Goal: Task Accomplishment & Management: Manage account settings

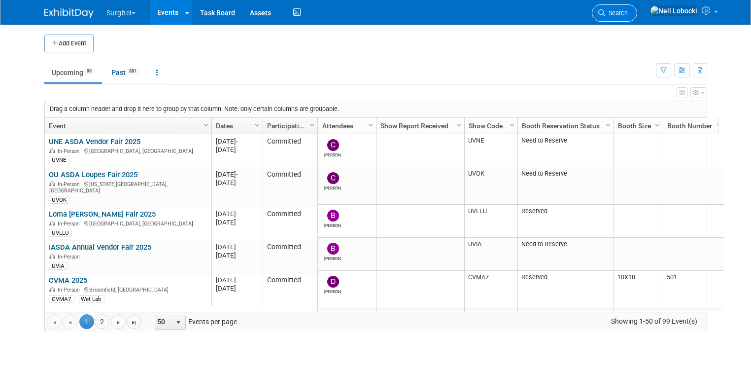
click at [628, 15] on span "Search" at bounding box center [616, 12] width 23 height 7
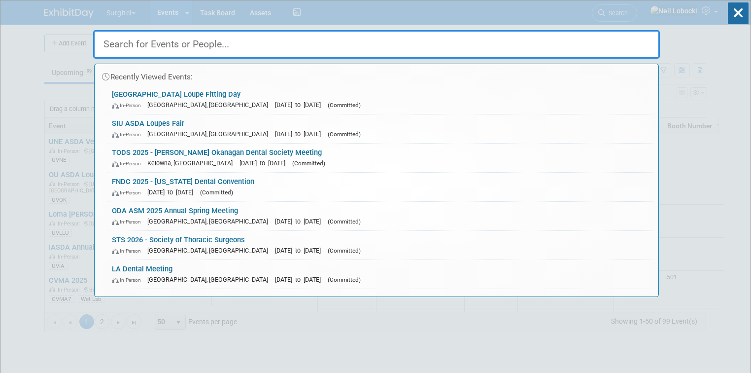
click at [266, 44] on input "text" at bounding box center [376, 44] width 567 height 29
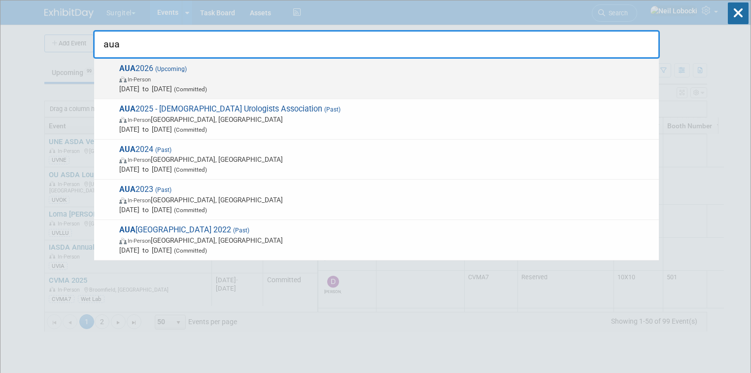
type input "aua"
click at [253, 77] on span "In-Person" at bounding box center [386, 79] width 535 height 10
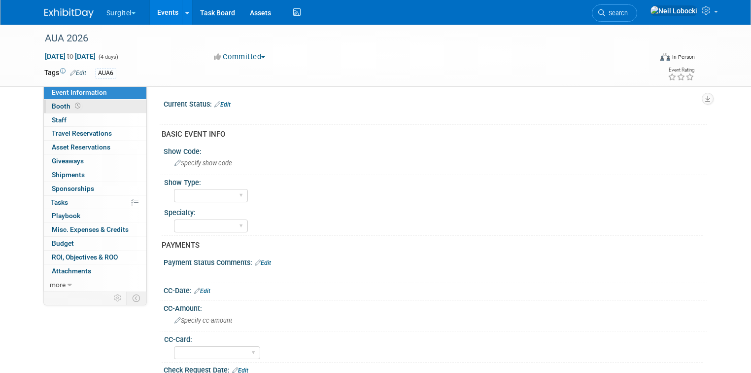
click at [93, 106] on link "Booth" at bounding box center [95, 106] width 103 height 13
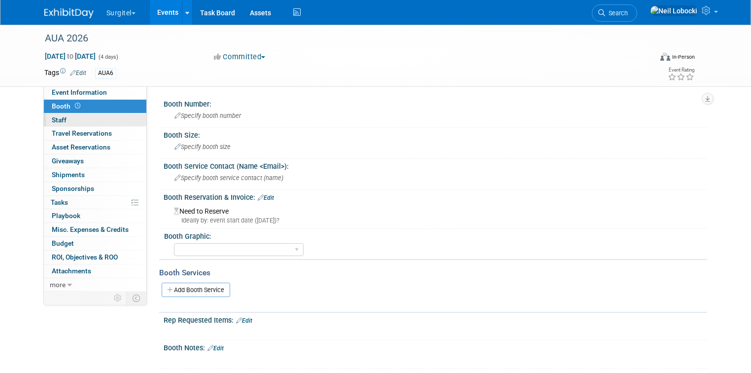
click at [83, 120] on link "0 Staff 0" at bounding box center [95, 119] width 103 height 13
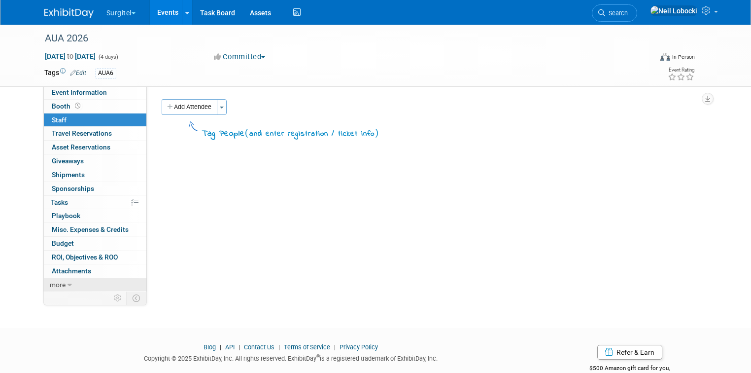
click at [50, 281] on span "more" at bounding box center [58, 285] width 16 height 8
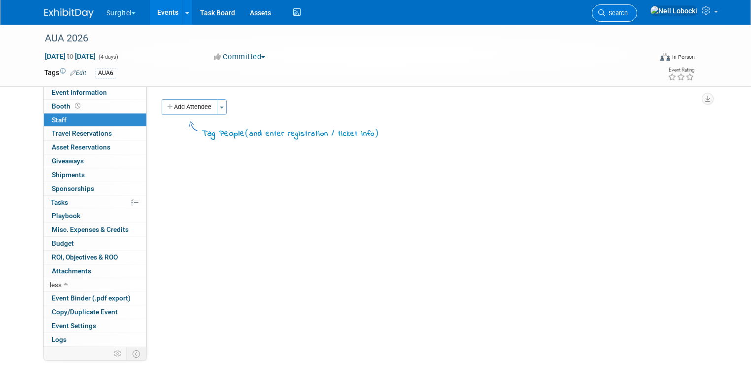
click at [637, 6] on link "Search" at bounding box center [614, 12] width 45 height 17
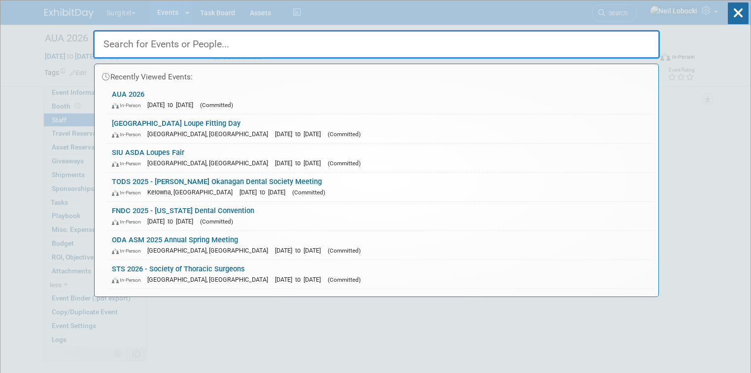
click at [239, 41] on input "text" at bounding box center [376, 44] width 567 height 29
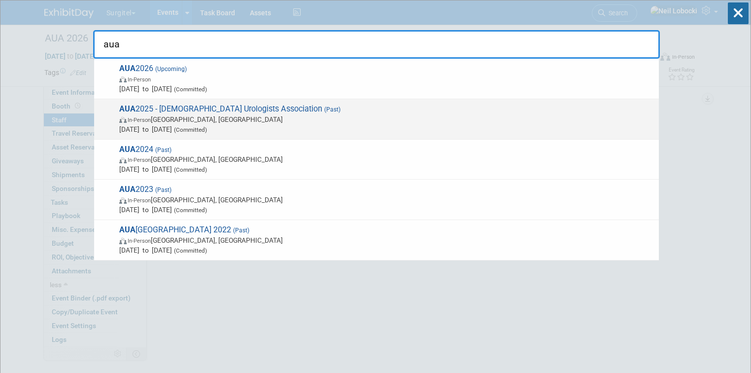
type input "aua"
click at [256, 120] on span "In-Person Las Vegas, NV" at bounding box center [386, 119] width 535 height 10
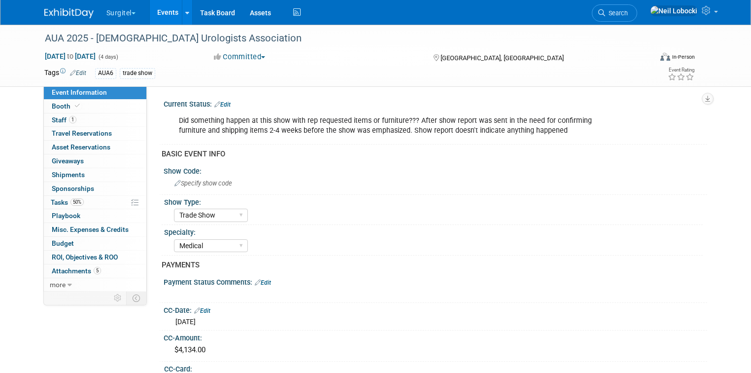
select select "Trade Show"
select select "Medical"
select select "SkyMiles - 93008"
select select "Yes"
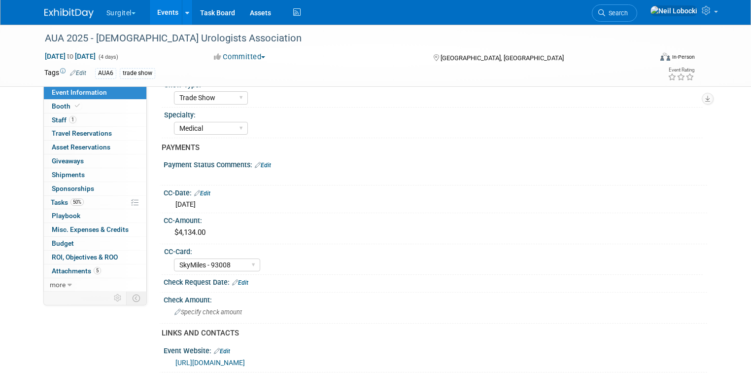
scroll to position [158, 0]
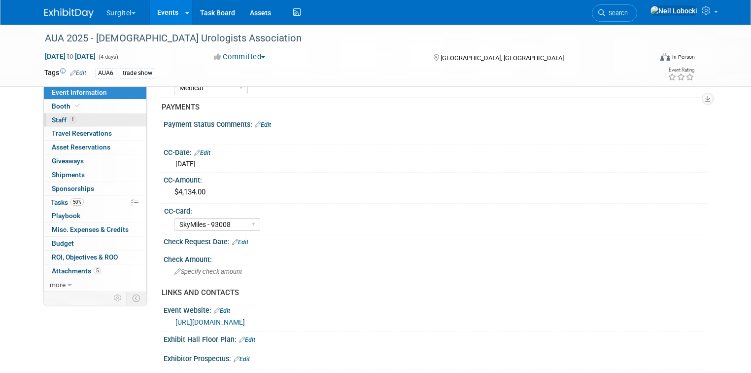
click at [69, 124] on link "1 Staff 1" at bounding box center [95, 119] width 103 height 13
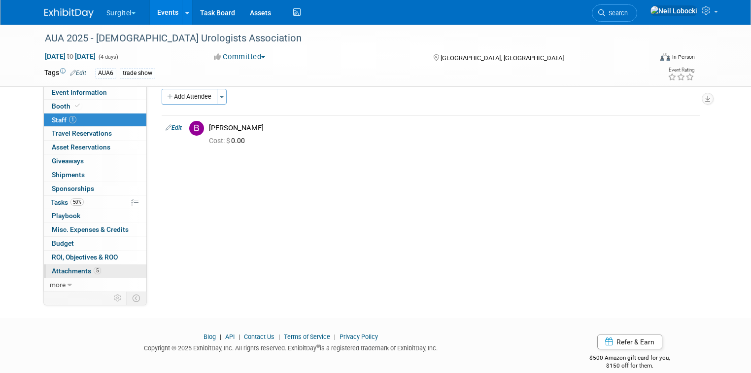
scroll to position [24, 0]
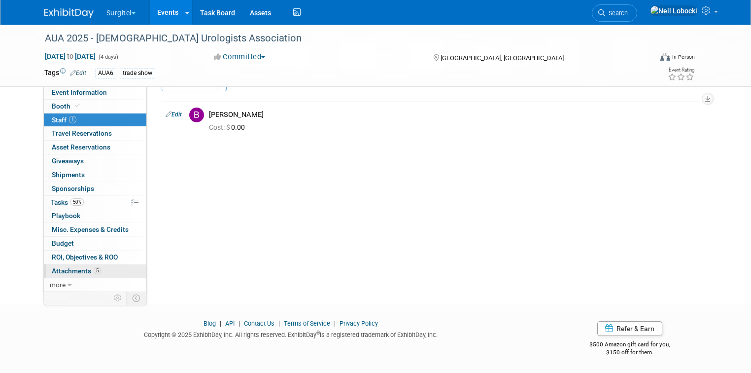
click at [67, 270] on span "Attachments 5" at bounding box center [76, 271] width 49 height 8
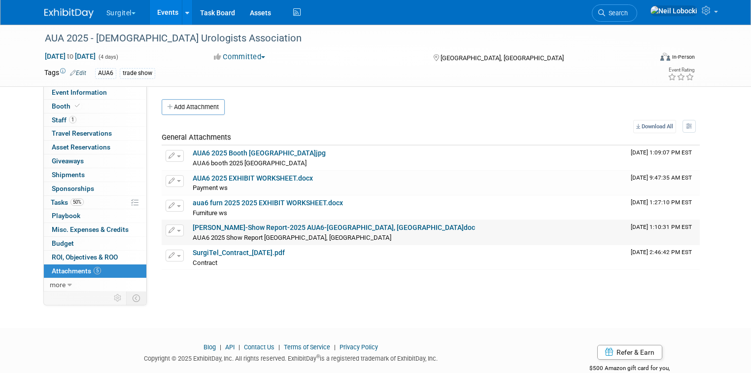
click at [323, 229] on link "Brian Craig-Show Report-2025 AUA6-Las Vegas, NV.doc" at bounding box center [334, 227] width 283 height 8
click at [89, 92] on span "Event Information" at bounding box center [79, 92] width 55 height 8
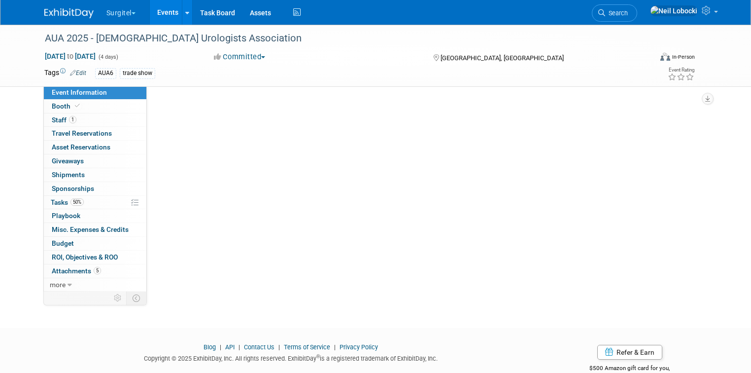
select select "Trade Show"
select select "Medical"
select select "SkyMiles - 93008"
select select "Yes"
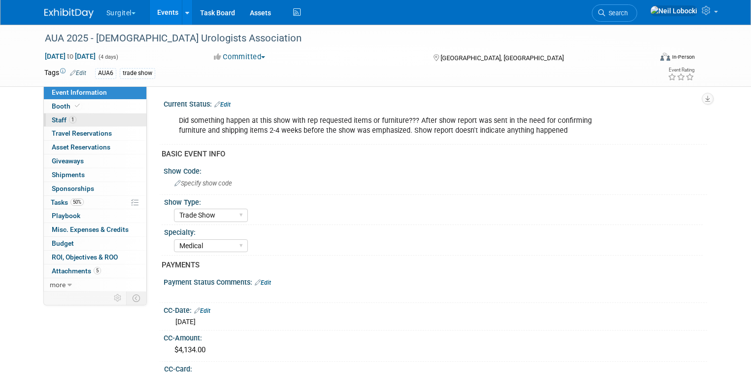
click at [95, 116] on link "1 Staff 1" at bounding box center [95, 119] width 103 height 13
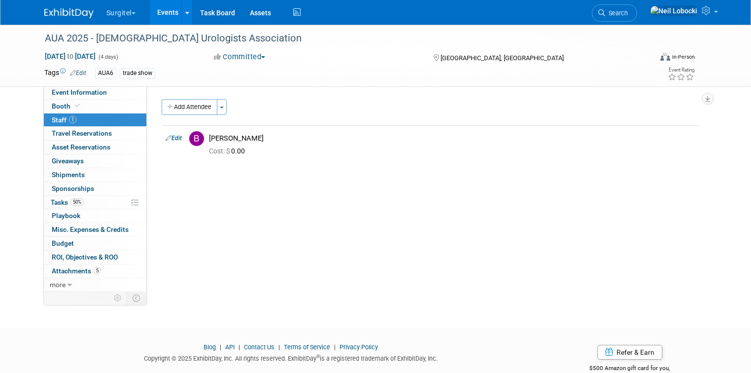
click at [272, 220] on div "Current Status: Edit Did something happen at this show with rep requested items…" at bounding box center [427, 188] width 561 height 205
click at [628, 11] on span "Search" at bounding box center [616, 12] width 23 height 7
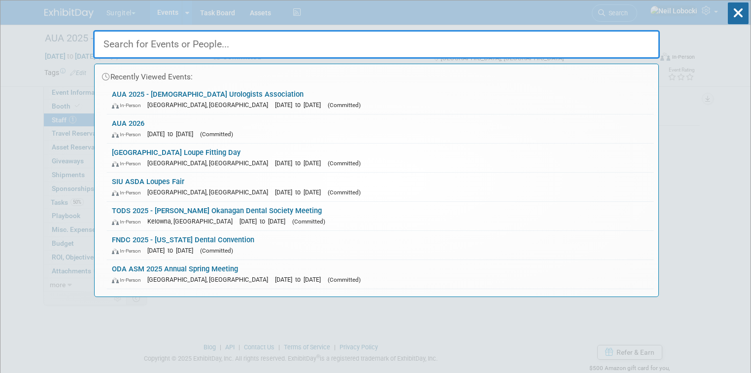
click at [371, 41] on input "text" at bounding box center [376, 44] width 567 height 29
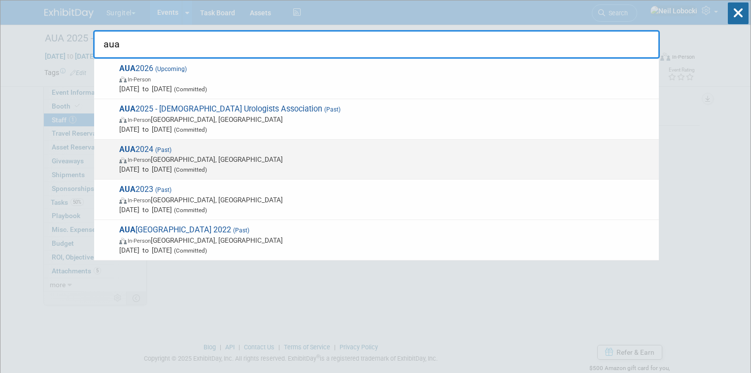
type input "aua"
click at [260, 152] on span "AUA 2024 (Past) In-Person San Antonio, TX May 3, 2024 to May 6, 2024 (Committed)" at bounding box center [385, 159] width 538 height 30
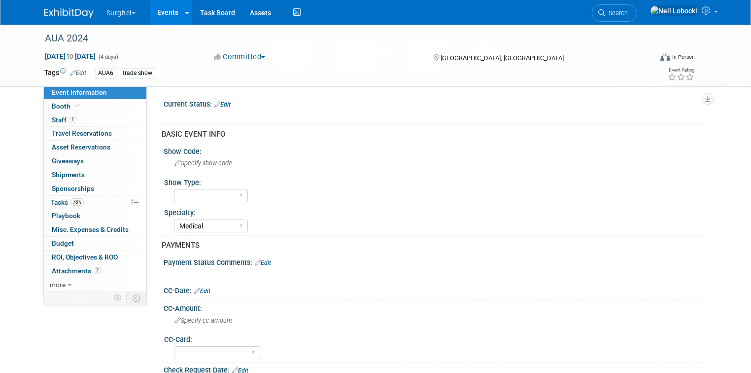
select select "Medical"
select select "Yes"
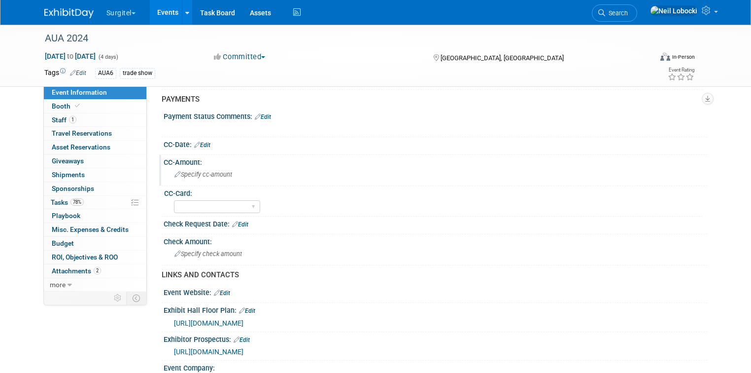
scroll to position [276, 0]
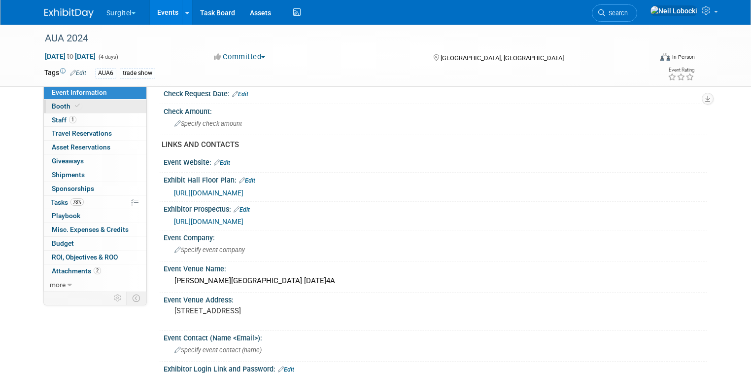
click at [86, 107] on link "Booth" at bounding box center [95, 106] width 103 height 13
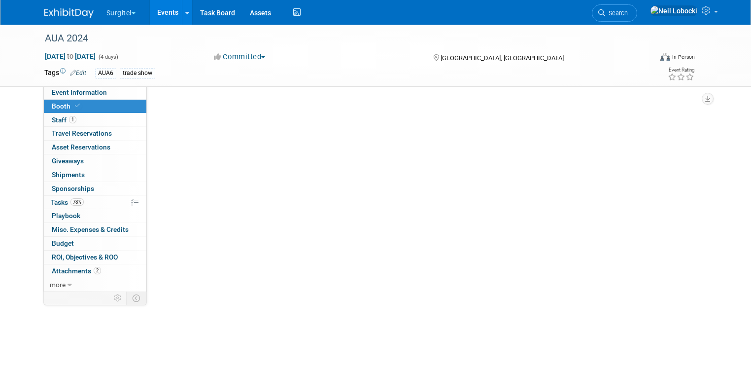
scroll to position [0, 0]
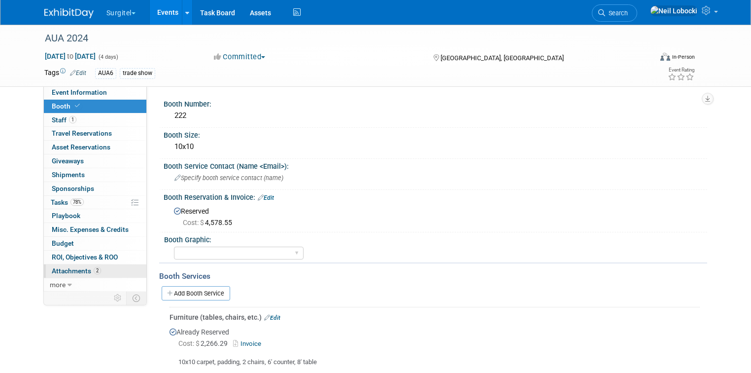
click at [74, 270] on span "Attachments 2" at bounding box center [76, 271] width 49 height 8
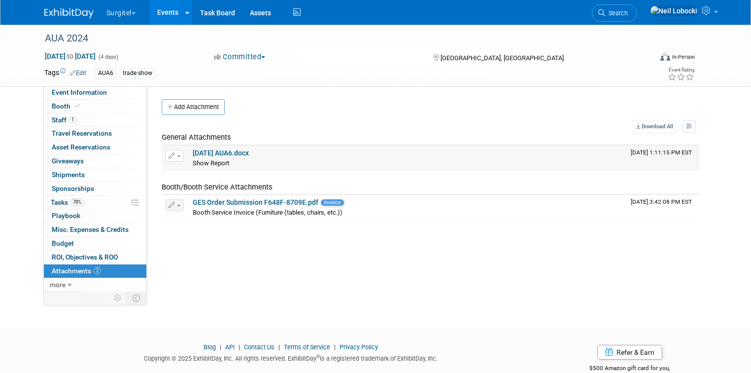
click at [220, 150] on link "23-4-28 AUA6.docx" at bounding box center [221, 153] width 56 height 8
click at [91, 90] on span "Event Information" at bounding box center [79, 92] width 55 height 8
select select "Medical"
select select "Yes"
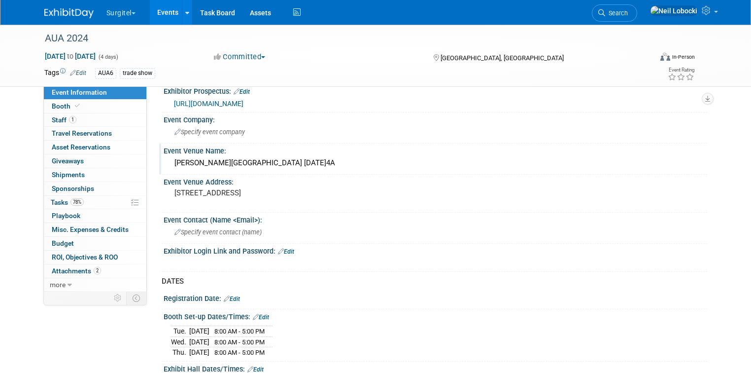
scroll to position [394, 0]
click at [89, 107] on link "Booth" at bounding box center [95, 106] width 103 height 13
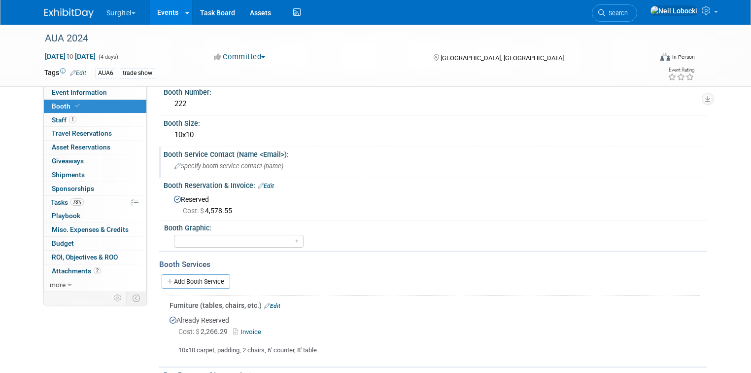
scroll to position [0, 0]
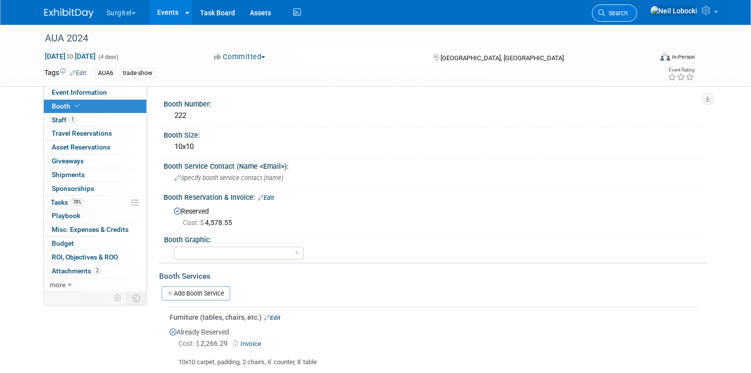
click at [628, 12] on span "Search" at bounding box center [616, 12] width 23 height 7
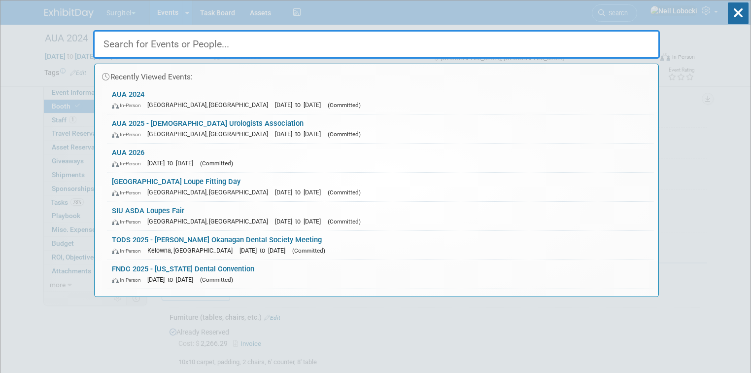
click at [323, 47] on input "text" at bounding box center [376, 44] width 567 height 29
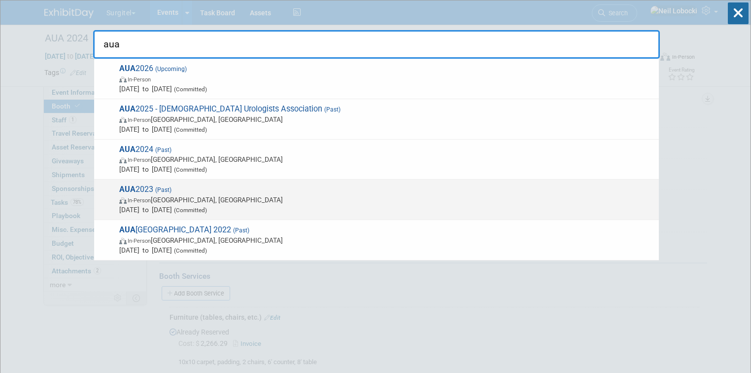
type input "aua"
click at [253, 197] on span "In-Person Chicago, IL" at bounding box center [386, 200] width 535 height 10
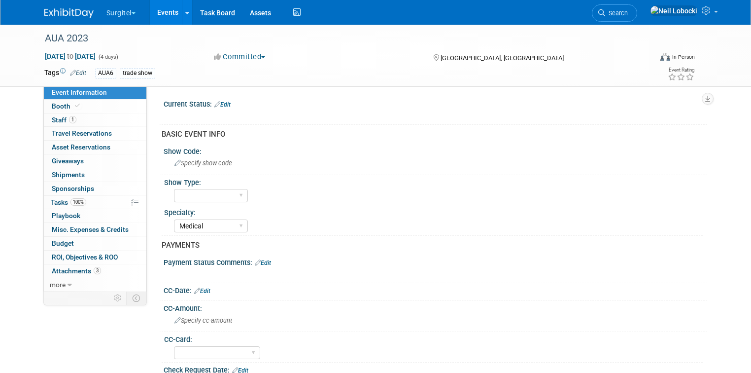
select select "Medical"
click at [80, 270] on span "Attachments 3" at bounding box center [76, 271] width 49 height 8
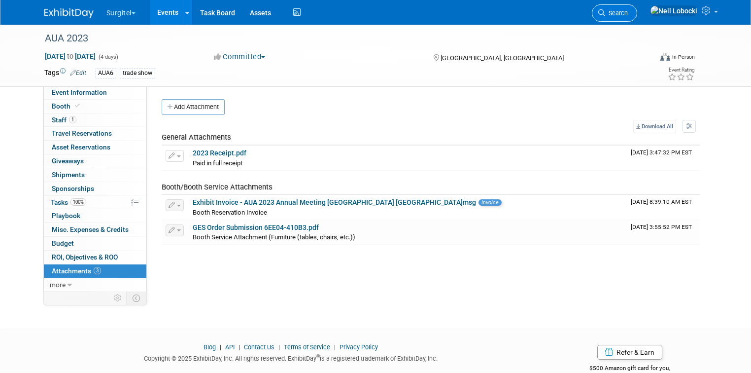
click at [628, 16] on span "Search" at bounding box center [616, 12] width 23 height 7
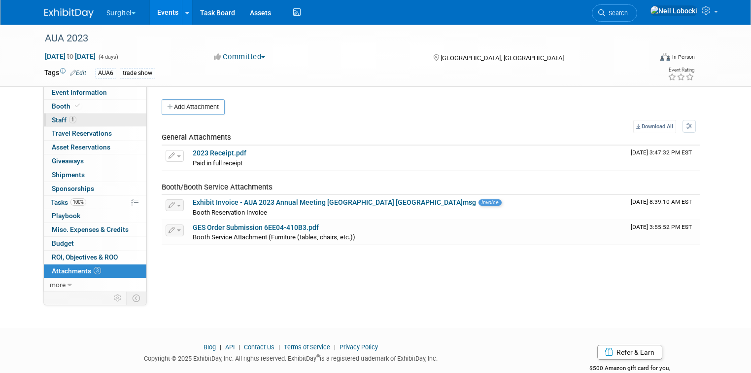
click at [61, 115] on link "1 Staff 1" at bounding box center [95, 119] width 103 height 13
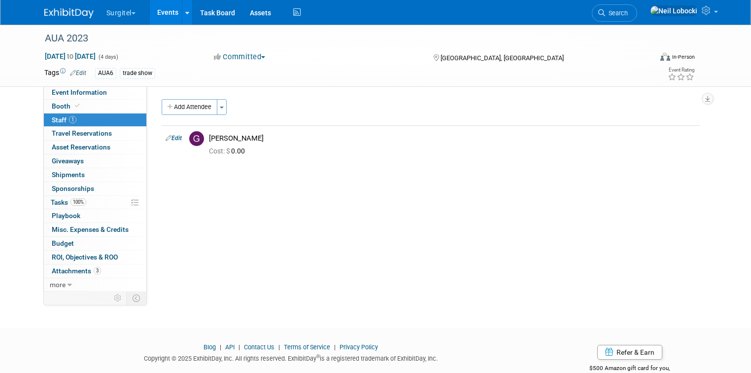
click at [628, 13] on span "Search" at bounding box center [616, 12] width 23 height 7
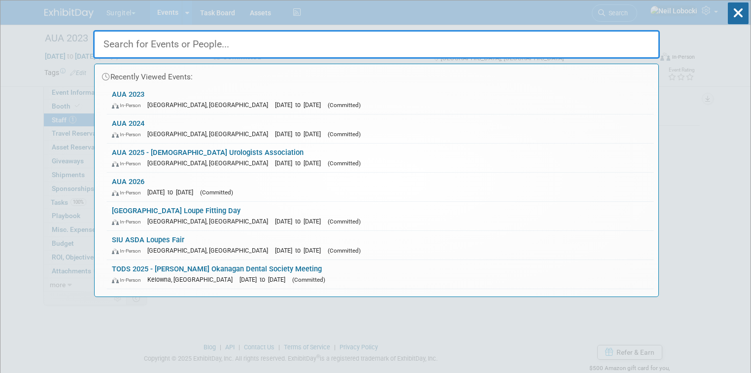
click at [274, 45] on input "text" at bounding box center [376, 44] width 567 height 29
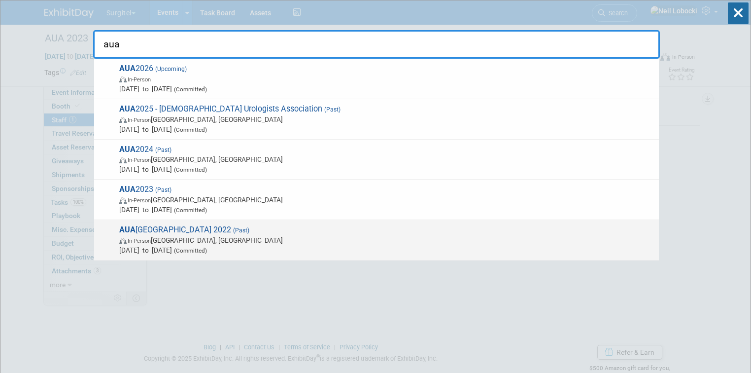
type input "aua"
click at [252, 241] on span "In-Person New Orleans, LA" at bounding box center [386, 240] width 535 height 10
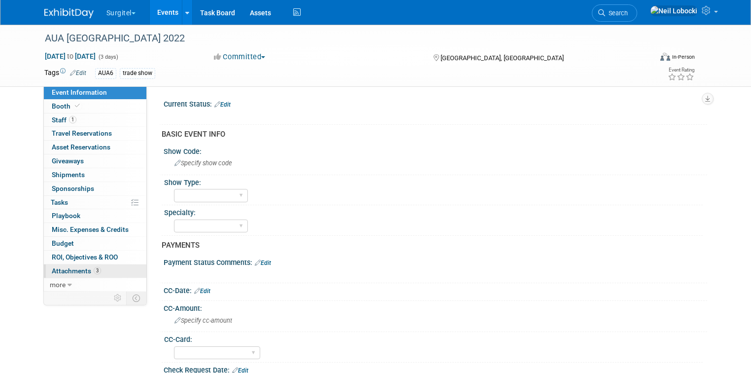
click at [81, 269] on span "Attachments 3" at bounding box center [76, 271] width 49 height 8
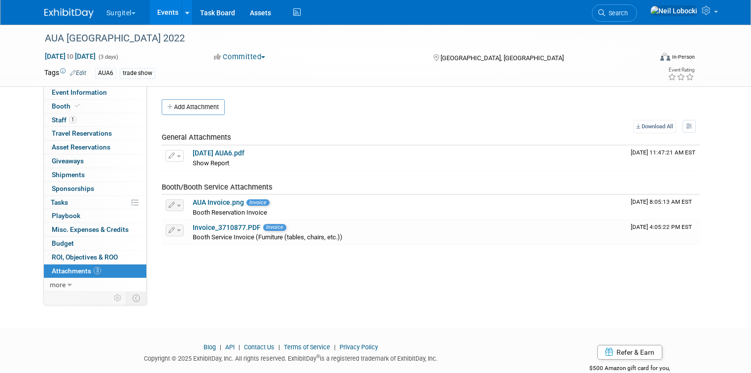
click at [325, 285] on div "Current Status: Edit X BASIC EVENT INFO Show Code: Specify show code Show Type:…" at bounding box center [427, 188] width 561 height 205
click at [212, 152] on link "22-05-12 AUA6.pdf" at bounding box center [219, 153] width 52 height 8
click at [637, 8] on link "Search" at bounding box center [614, 12] width 45 height 17
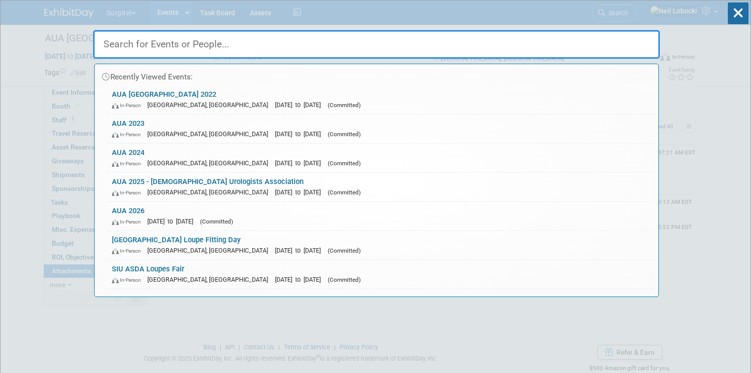
click at [408, 49] on input "text" at bounding box center [376, 44] width 567 height 29
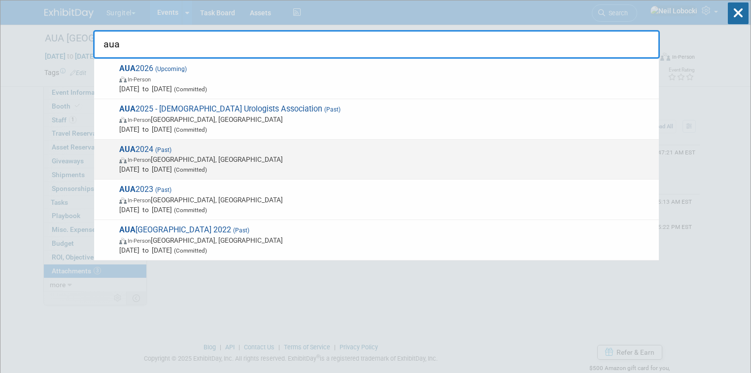
type input "aua"
click at [241, 154] on span "In-Person San Antonio, TX" at bounding box center [386, 159] width 535 height 10
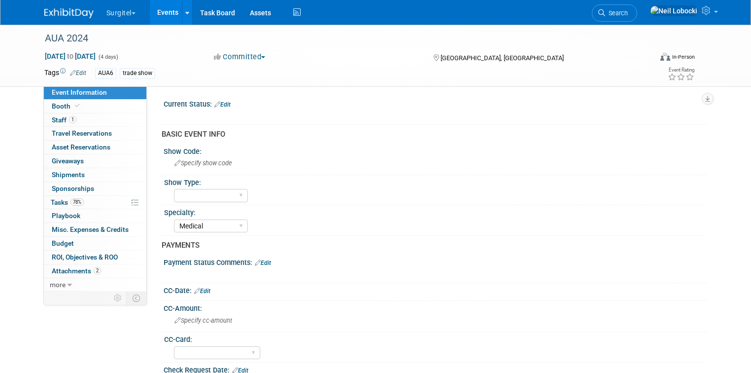
select select "Medical"
select select "Yes"
click at [80, 271] on span "Attachments 2" at bounding box center [76, 271] width 49 height 8
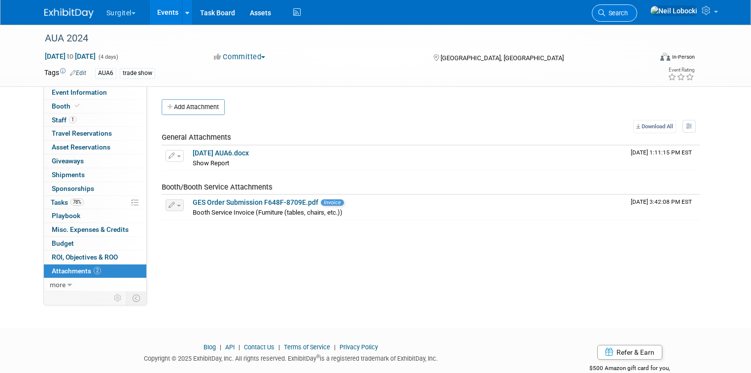
click at [637, 17] on link "Search" at bounding box center [614, 12] width 45 height 17
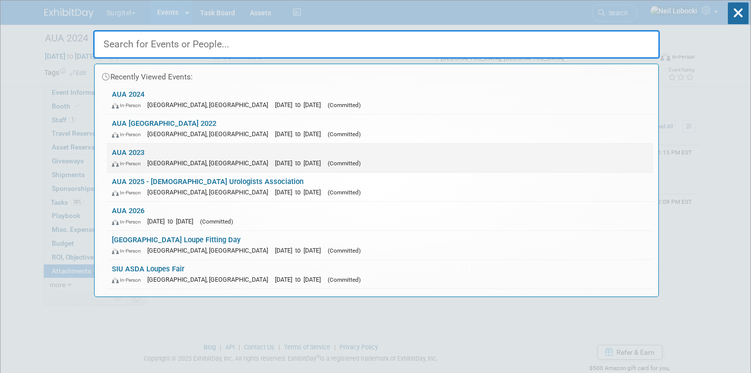
click at [200, 149] on link "AUA 2023 In-Person Chicago, IL Apr 28, 2023 to May 1, 2023 (Committed)" at bounding box center [380, 157] width 547 height 29
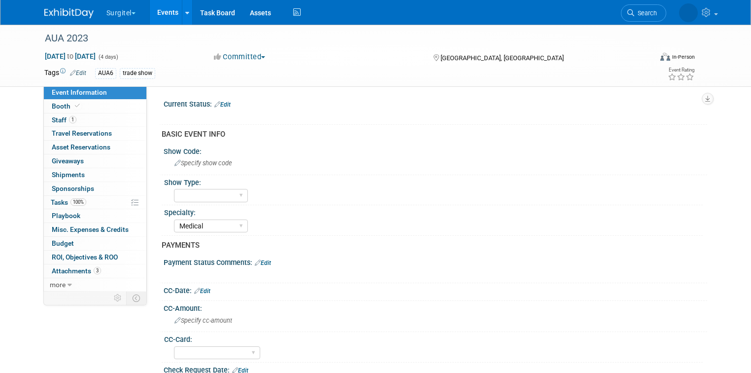
select select "Medical"
click at [62, 268] on span "Attachments 3" at bounding box center [76, 271] width 49 height 8
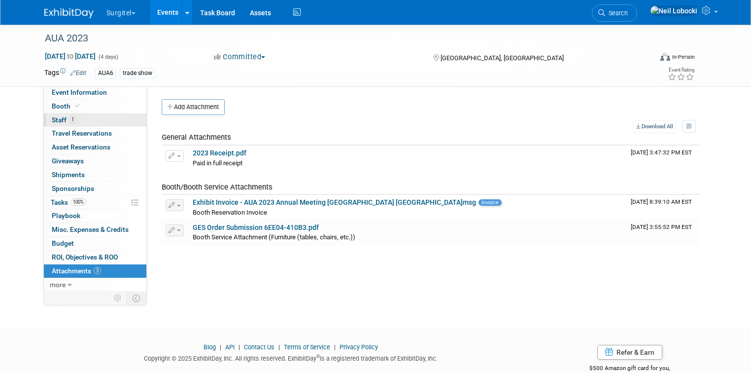
click at [81, 120] on link "1 Staff 1" at bounding box center [95, 119] width 103 height 13
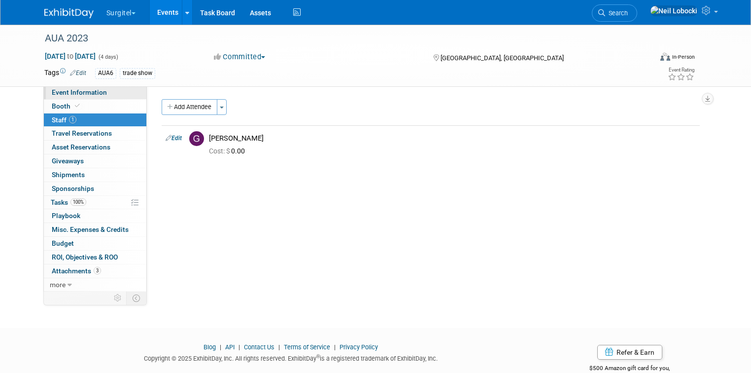
click at [81, 93] on span "Event Information" at bounding box center [79, 92] width 55 height 8
select select "Medical"
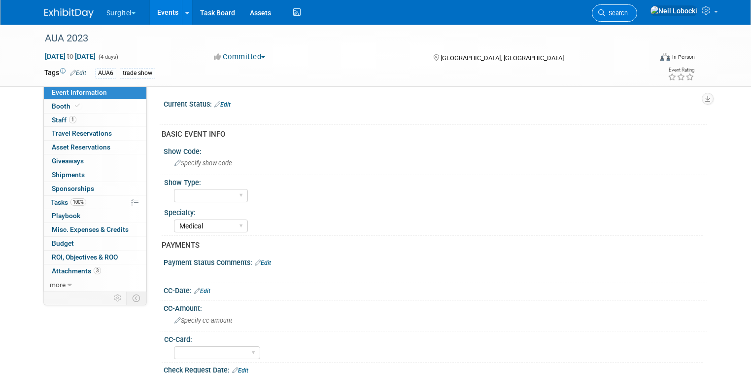
click at [637, 8] on link "Search" at bounding box center [614, 12] width 45 height 17
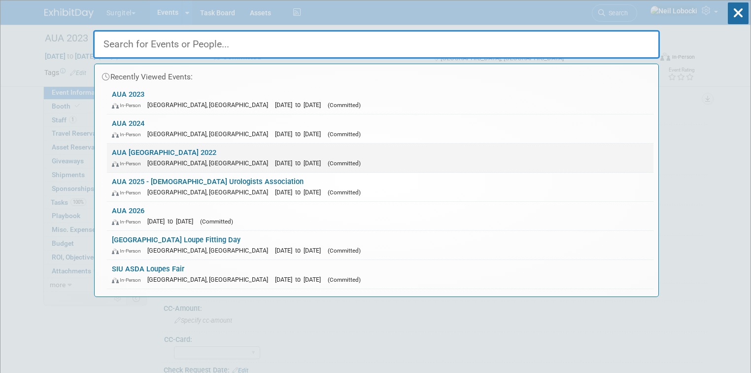
click at [177, 158] on div "In-Person [GEOGRAPHIC_DATA], [GEOGRAPHIC_DATA] [DATE] to [DATE] (Committed)" at bounding box center [380, 163] width 537 height 10
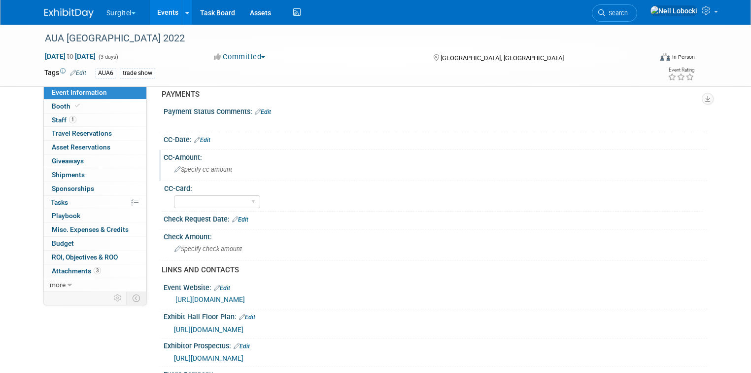
scroll to position [276, 0]
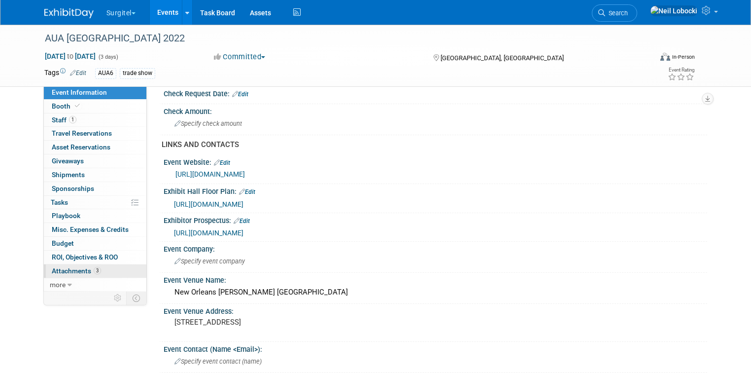
click at [65, 272] on span "Attachments 3" at bounding box center [76, 271] width 49 height 8
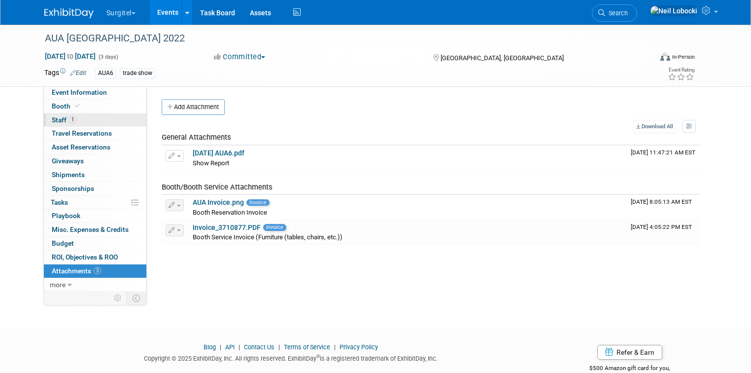
click at [88, 122] on link "1 Staff 1" at bounding box center [95, 119] width 103 height 13
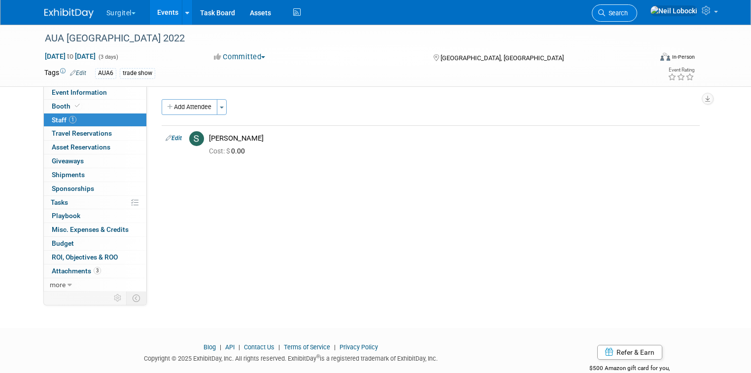
click at [628, 12] on span "Search" at bounding box center [616, 12] width 23 height 7
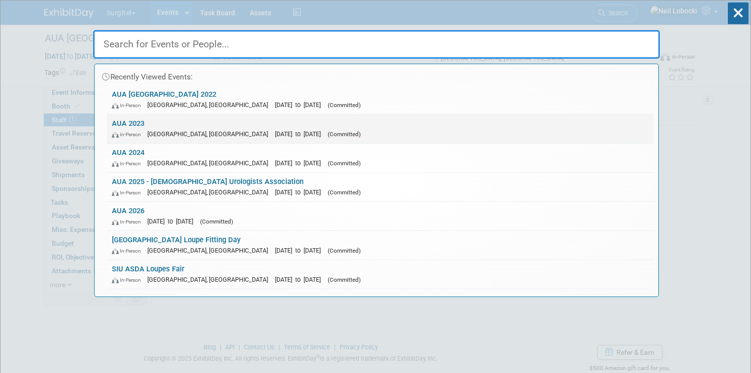
click at [254, 125] on link "AUA 2023 In-Person Chicago, IL Apr 28, 2023 to May 1, 2023 (Committed)" at bounding box center [380, 128] width 547 height 29
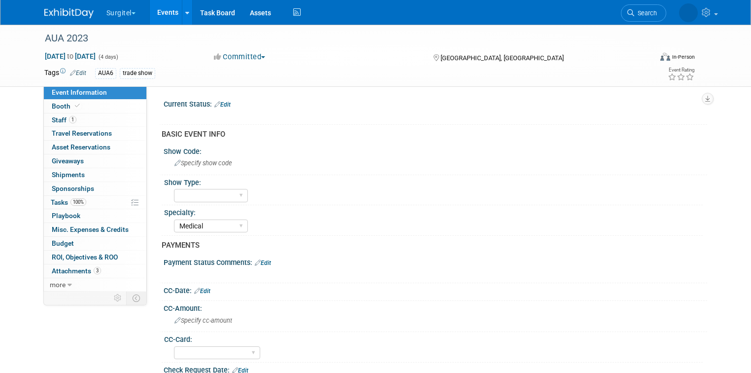
select select "Medical"
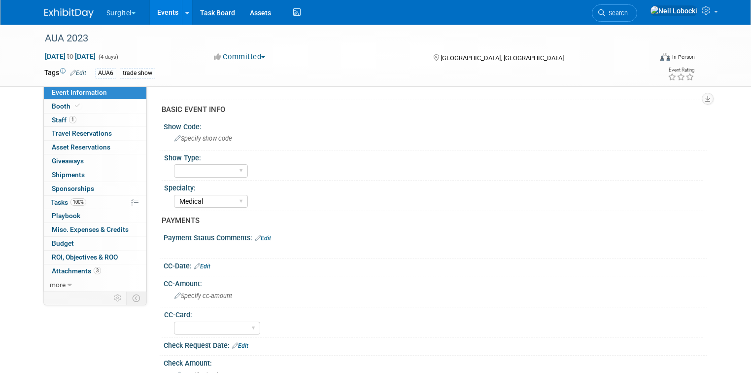
scroll to position [158, 0]
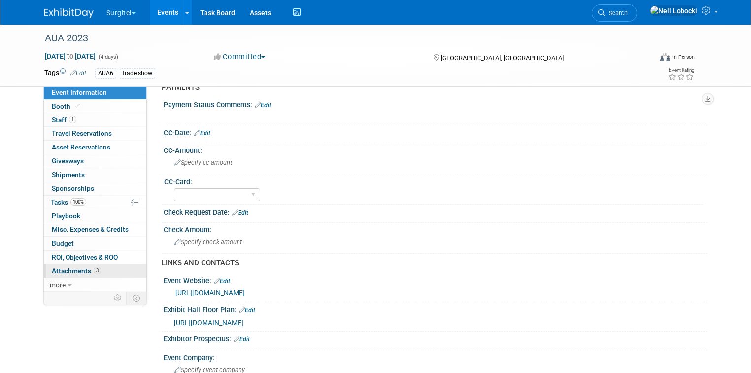
click at [96, 266] on link "3 Attachments 3" at bounding box center [95, 270] width 103 height 13
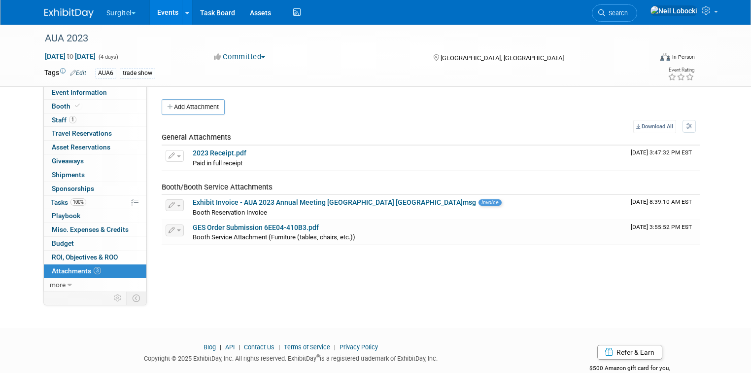
click at [196, 104] on button "Add Attachment" at bounding box center [193, 107] width 63 height 16
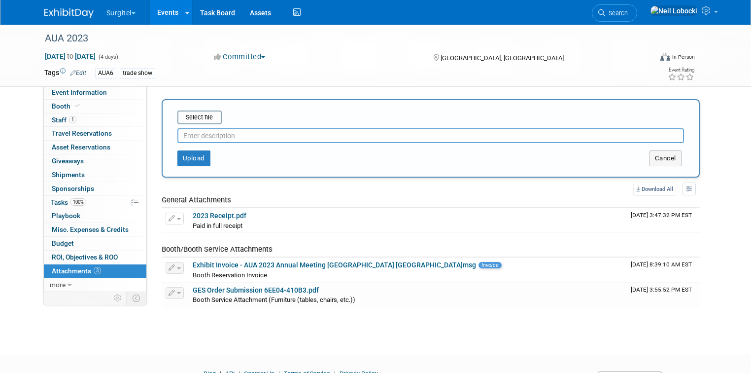
click at [204, 135] on input "text" at bounding box center [430, 135] width 507 height 15
type input "Show Report"
click at [177, 120] on input "file" at bounding box center [162, 117] width 117 height 12
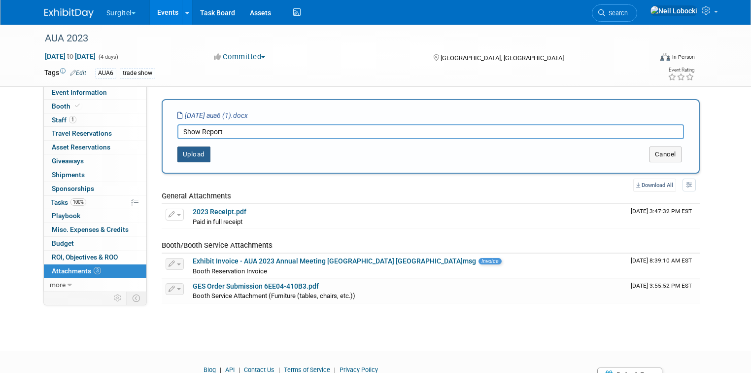
click at [177, 158] on button "Upload" at bounding box center [193, 154] width 33 height 16
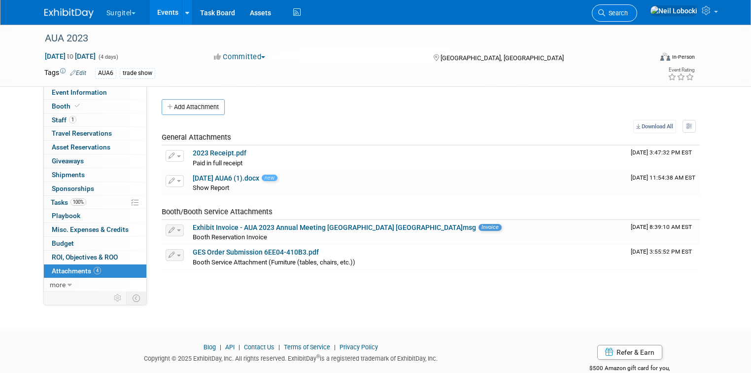
click at [637, 18] on link "Search" at bounding box center [614, 12] width 45 height 17
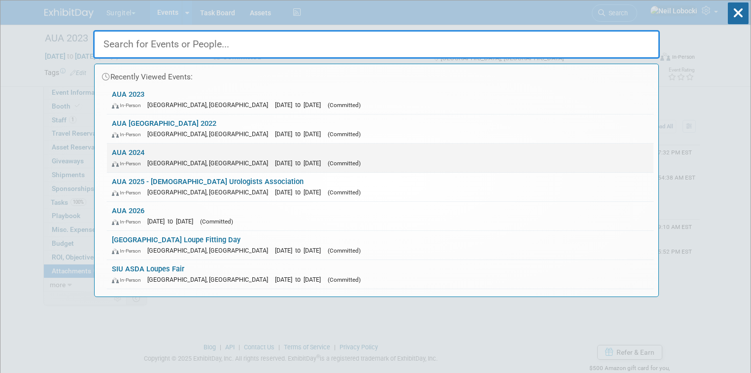
click at [195, 158] on div "In-Person San Antonio, TX May 3, 2024 to May 6, 2024 (Committed)" at bounding box center [380, 163] width 537 height 10
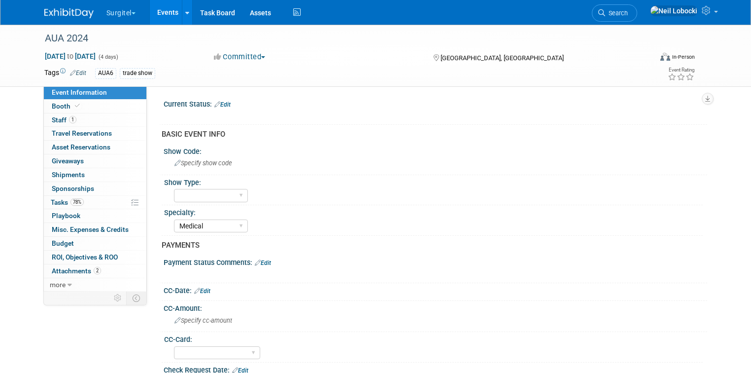
select select "Medical"
select select "Yes"
click at [58, 270] on span "Attachments 2" at bounding box center [76, 271] width 49 height 8
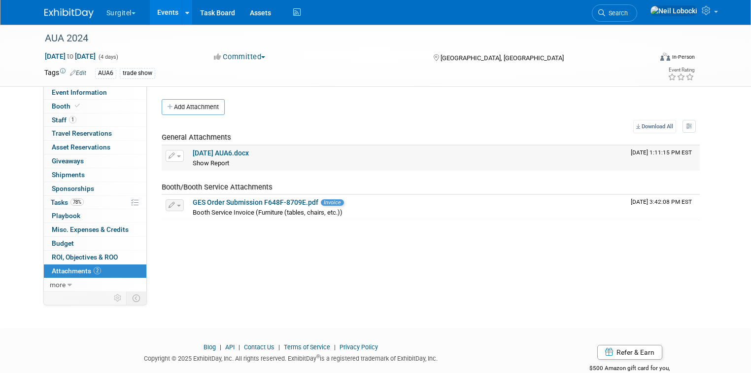
click at [275, 158] on div "Show Report Show Report X" at bounding box center [408, 163] width 430 height 10
click at [167, 154] on button "button" at bounding box center [175, 156] width 18 height 12
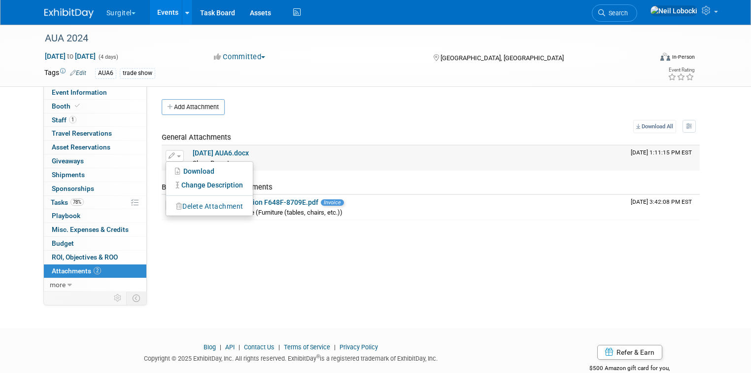
click at [190, 206] on button "Delete Attachment" at bounding box center [209, 206] width 77 height 13
click at [273, 215] on link "Yes" at bounding box center [282, 220] width 29 height 16
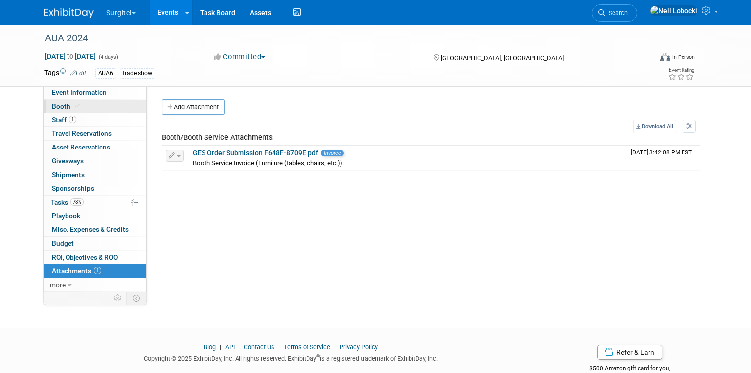
click at [78, 104] on link "Booth" at bounding box center [95, 106] width 103 height 13
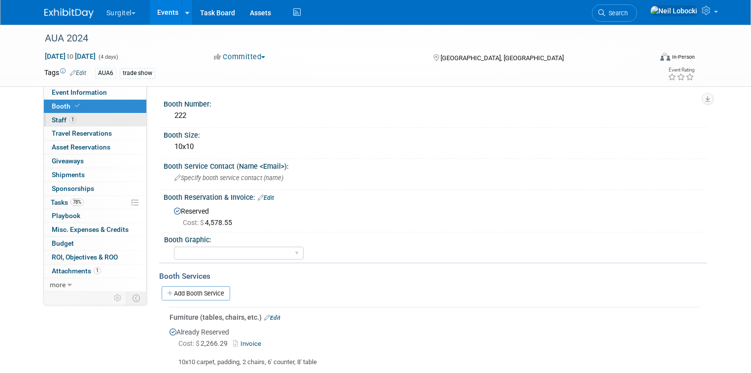
click at [82, 118] on link "1 Staff 1" at bounding box center [95, 119] width 103 height 13
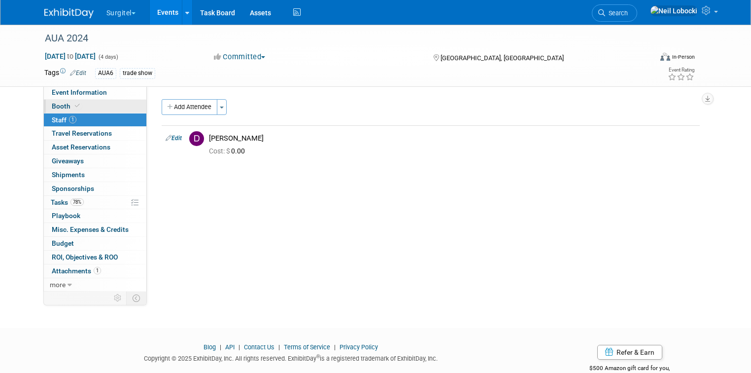
click at [85, 105] on link "Booth" at bounding box center [95, 106] width 103 height 13
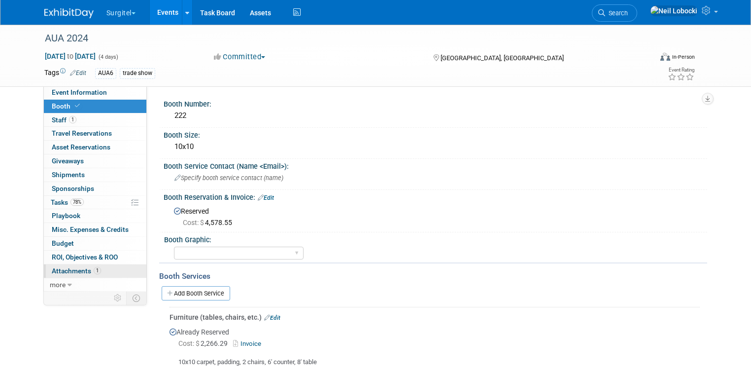
click at [105, 268] on link "1 Attachments 1" at bounding box center [95, 270] width 103 height 13
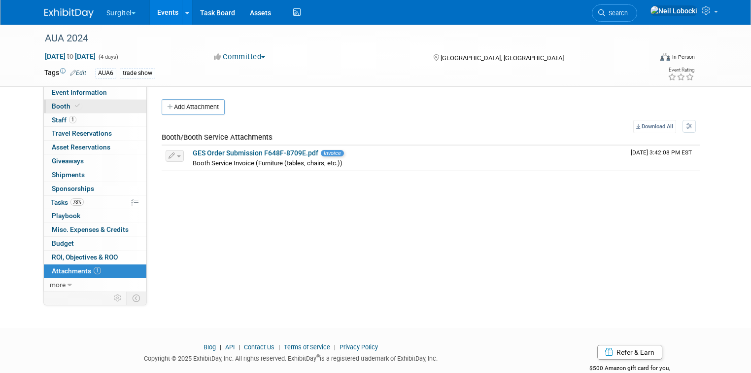
click at [87, 102] on link "Booth" at bounding box center [95, 106] width 103 height 13
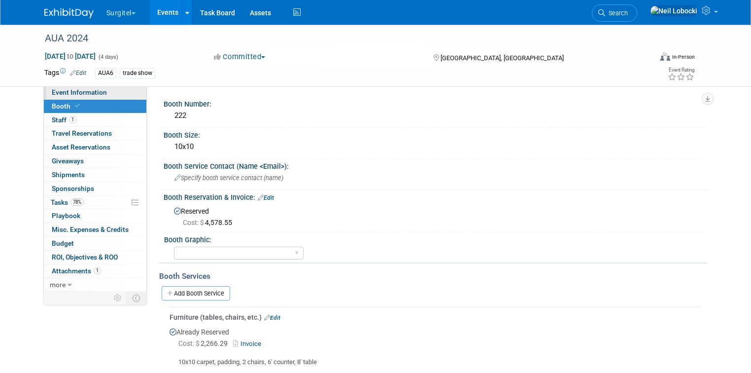
click at [98, 96] on link "Event Information" at bounding box center [95, 92] width 103 height 13
select select "Medical"
select select "Yes"
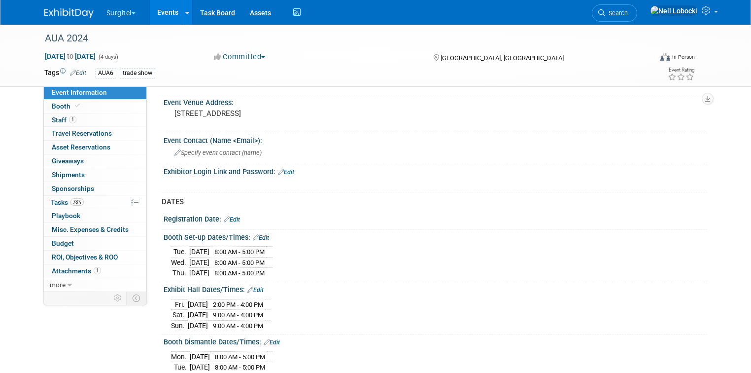
scroll to position [631, 0]
